Goal: Task Accomplishment & Management: Use online tool/utility

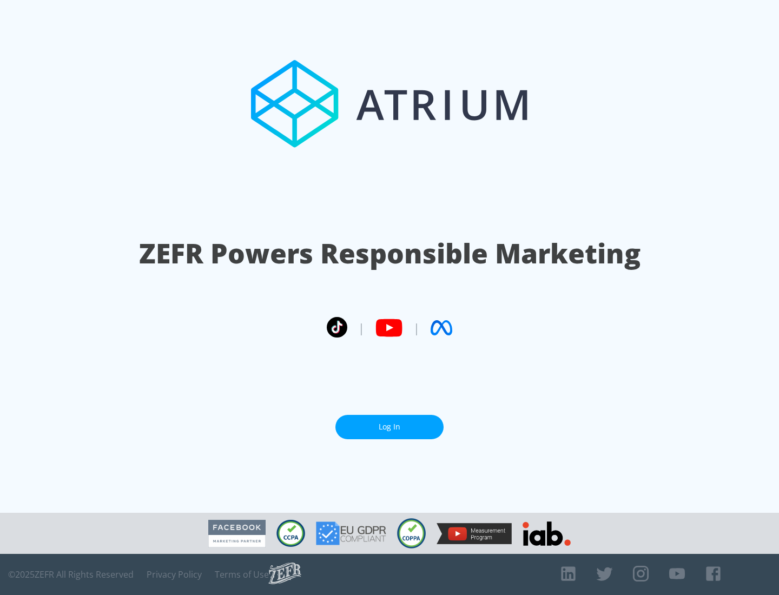
click at [389, 427] on link "Log In" at bounding box center [389, 427] width 108 height 24
